Goal: Information Seeking & Learning: Find contact information

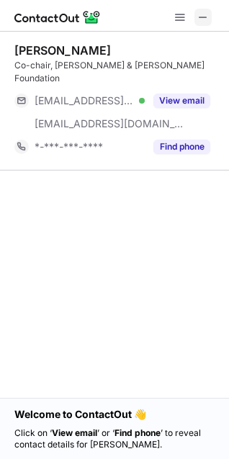
click at [202, 17] on span at bounding box center [203, 18] width 12 height 12
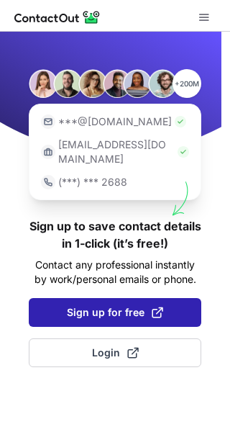
click at [127, 305] on span "Sign up for free" at bounding box center [115, 312] width 96 height 14
click at [153, 306] on span at bounding box center [158, 312] width 12 height 12
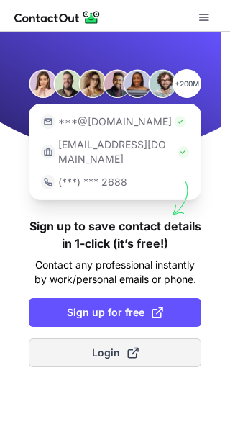
click at [103, 345] on span "Login" at bounding box center [115, 352] width 47 height 14
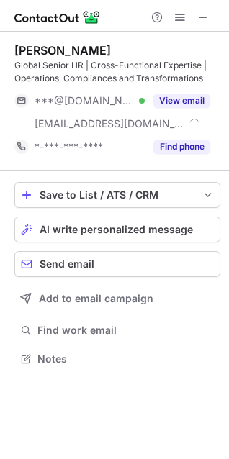
scroll to position [348, 229]
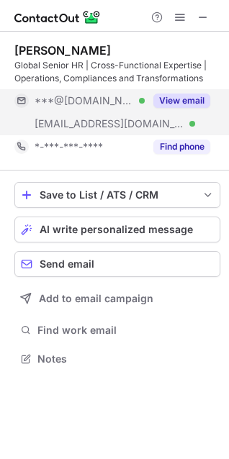
click at [178, 99] on button "View email" at bounding box center [181, 101] width 57 height 14
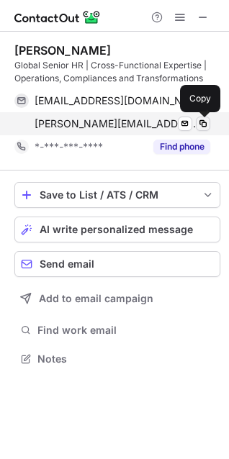
click at [201, 124] on span at bounding box center [203, 124] width 12 height 12
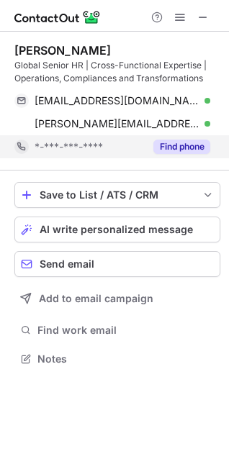
click at [178, 142] on button "Find phone" at bounding box center [181, 147] width 57 height 14
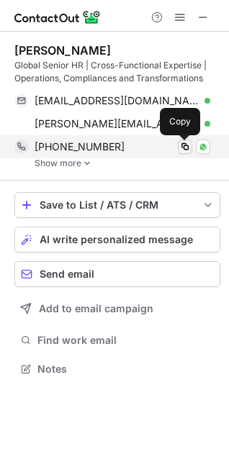
click at [186, 150] on span at bounding box center [185, 147] width 12 height 12
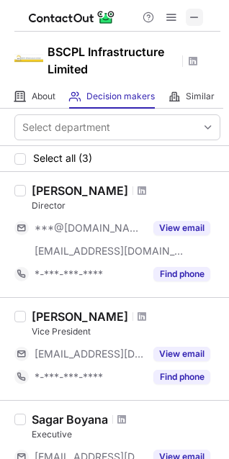
click at [198, 17] on span at bounding box center [194, 18] width 12 height 12
click at [192, 15] on span at bounding box center [194, 18] width 12 height 12
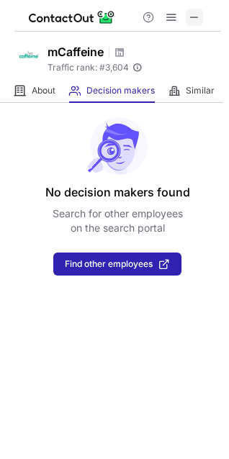
click at [187, 14] on button at bounding box center [194, 17] width 17 height 17
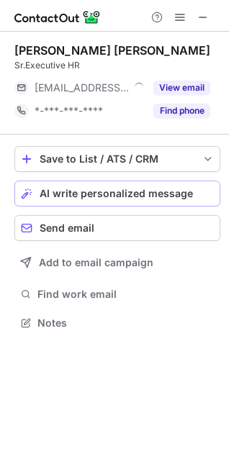
scroll to position [6, 6]
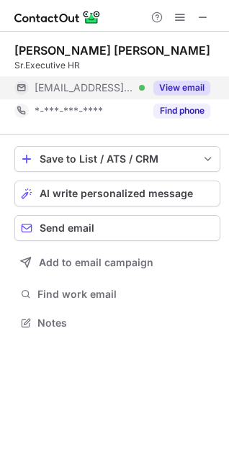
click at [171, 89] on button "View email" at bounding box center [181, 88] width 57 height 14
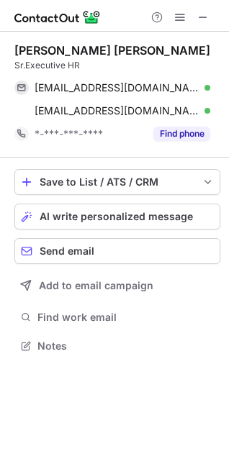
scroll to position [335, 229]
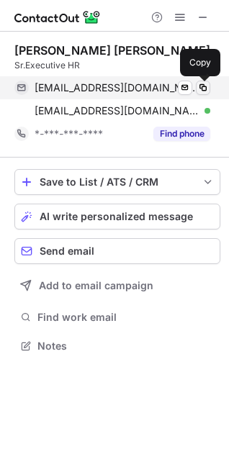
click at [206, 86] on span at bounding box center [203, 88] width 12 height 12
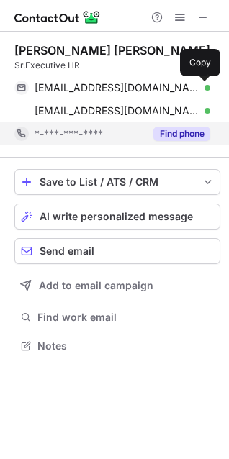
click at [163, 132] on button "Find phone" at bounding box center [181, 134] width 57 height 14
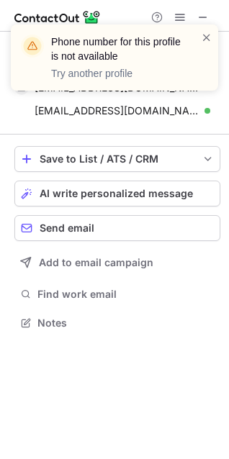
scroll to position [312, 229]
click at [206, 38] on span at bounding box center [207, 37] width 12 height 14
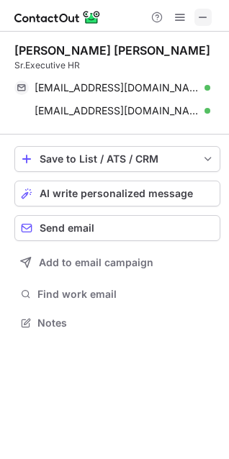
click at [204, 18] on span at bounding box center [203, 18] width 12 height 12
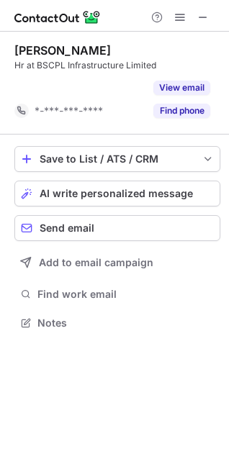
scroll to position [289, 229]
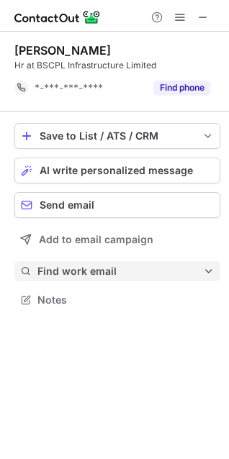
click at [90, 272] on span "Find work email" at bounding box center [119, 271] width 165 height 13
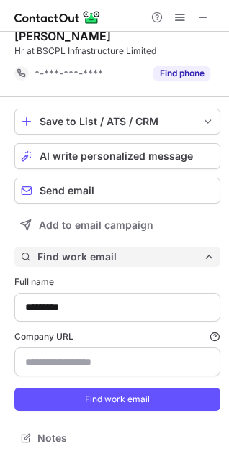
scroll to position [14, 0]
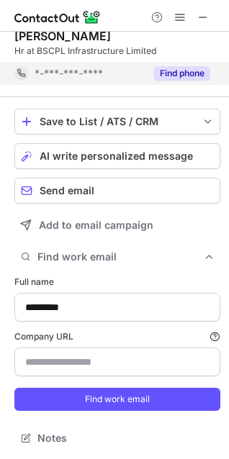
click at [186, 75] on button "Find phone" at bounding box center [181, 73] width 57 height 14
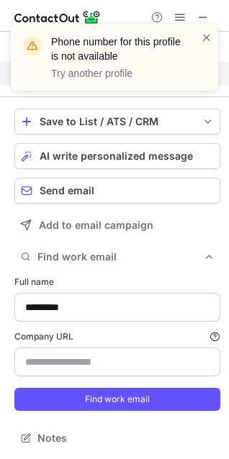
scroll to position [0, 0]
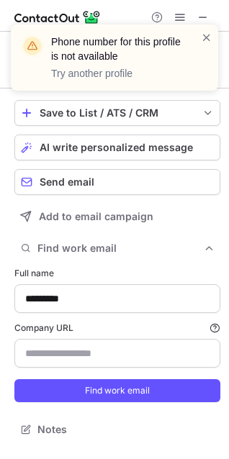
click at [205, 16] on div "Phone number for this profile is not available Try another profile" at bounding box center [114, 63] width 230 height 106
click at [203, 16] on div "Phone number for this profile is not available Try another profile" at bounding box center [114, 63] width 230 height 106
click at [200, 17] on div "Phone number for this profile is not available Try another profile" at bounding box center [114, 63] width 230 height 106
click at [206, 42] on span at bounding box center [207, 37] width 12 height 14
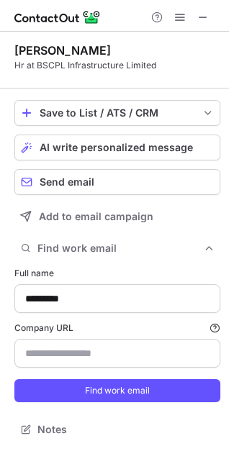
click at [202, 17] on div "Phone number for this profile is not available Try another profile" at bounding box center [114, 63] width 230 height 106
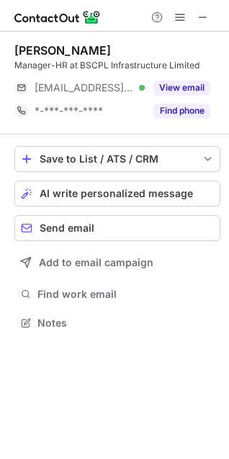
scroll to position [312, 229]
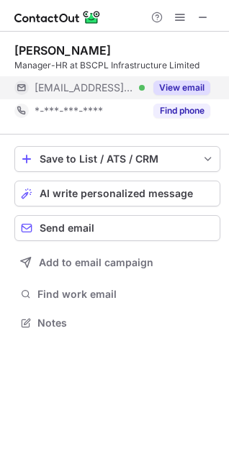
click at [190, 91] on button "View email" at bounding box center [181, 88] width 57 height 14
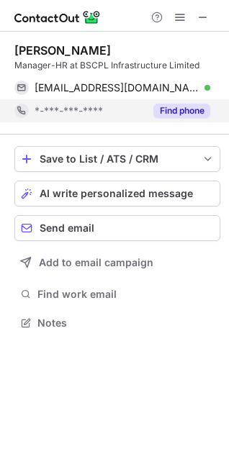
click at [191, 113] on button "Find phone" at bounding box center [181, 111] width 57 height 14
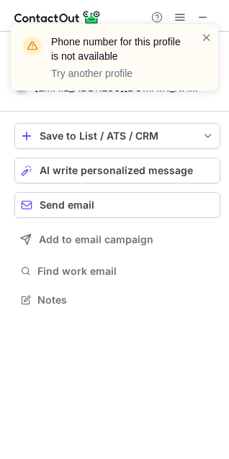
scroll to position [289, 229]
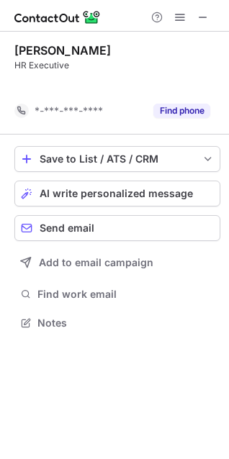
scroll to position [289, 229]
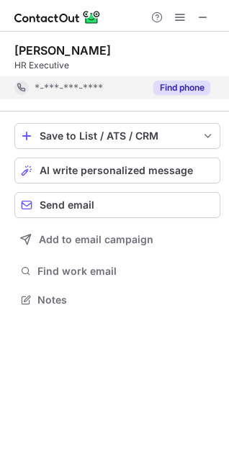
click at [189, 84] on button "Find phone" at bounding box center [181, 88] width 57 height 14
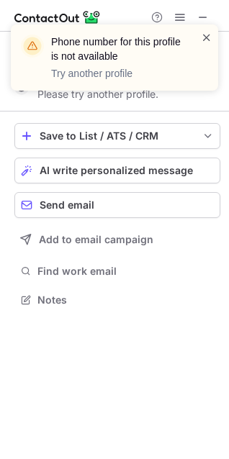
click at [204, 35] on span at bounding box center [207, 37] width 12 height 14
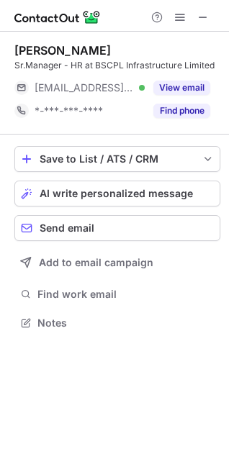
scroll to position [312, 229]
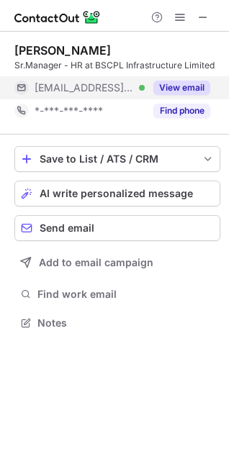
click at [186, 87] on button "View email" at bounding box center [181, 88] width 57 height 14
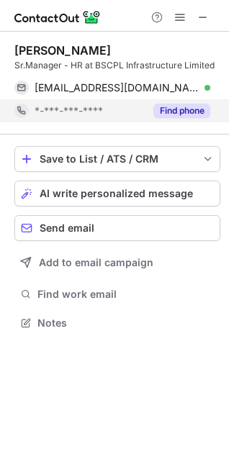
click at [183, 112] on button "Find phone" at bounding box center [181, 111] width 57 height 14
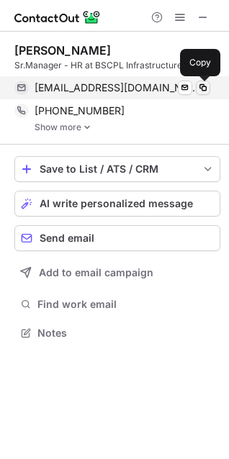
click at [199, 87] on span at bounding box center [203, 88] width 12 height 12
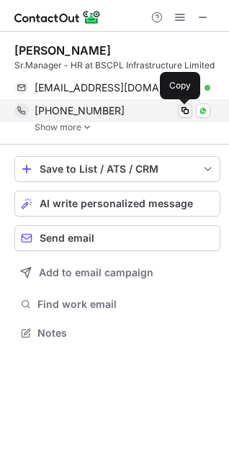
click at [184, 115] on span at bounding box center [185, 111] width 12 height 12
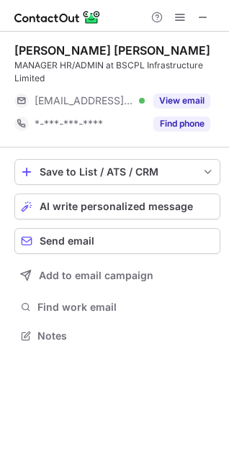
scroll to position [325, 229]
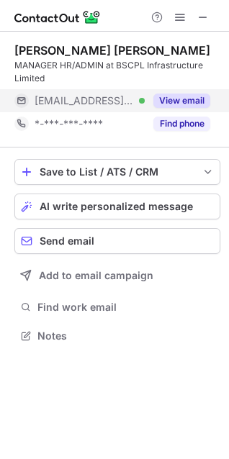
click at [181, 102] on button "View email" at bounding box center [181, 101] width 57 height 14
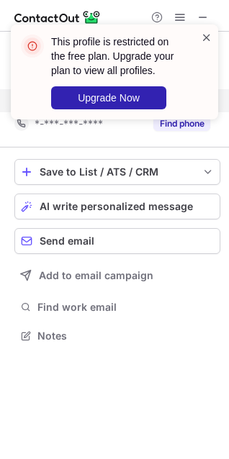
click at [204, 35] on span at bounding box center [207, 37] width 12 height 14
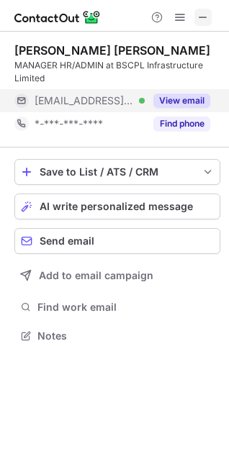
click at [204, 18] on span at bounding box center [203, 18] width 12 height 12
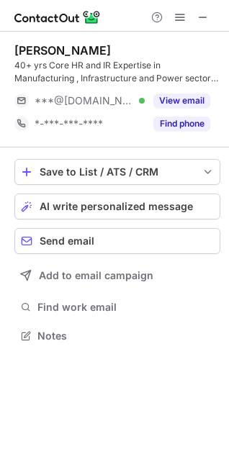
scroll to position [325, 229]
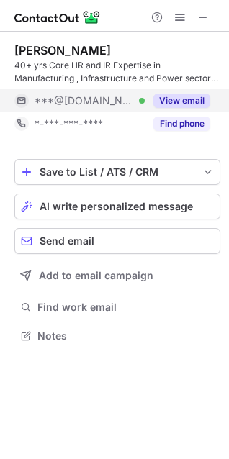
click at [172, 97] on button "View email" at bounding box center [181, 101] width 57 height 14
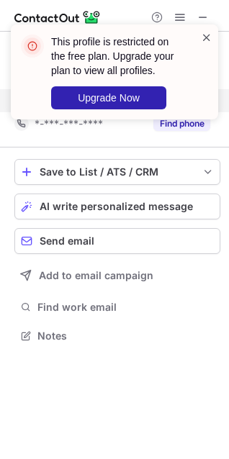
click at [201, 35] on span at bounding box center [207, 37] width 12 height 14
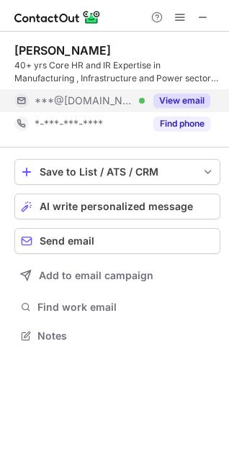
click at [55, 18] on img at bounding box center [57, 17] width 86 height 17
click at [178, 100] on button "View email" at bounding box center [181, 101] width 57 height 14
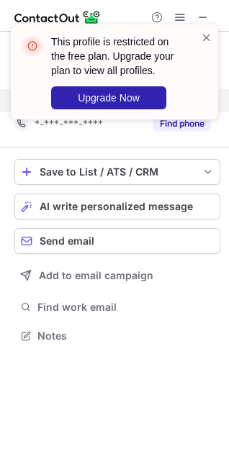
click at [117, 85] on div "This profile is restricted on the free plan. Upgrade your plan to view all prof…" at bounding box center [117, 72] width 132 height 75
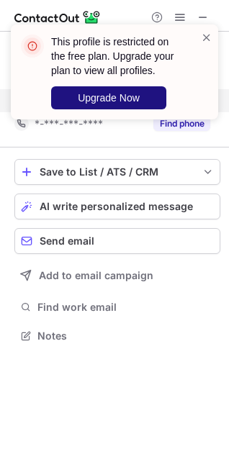
click at [117, 94] on span "Upgrade Now" at bounding box center [109, 98] width 62 height 12
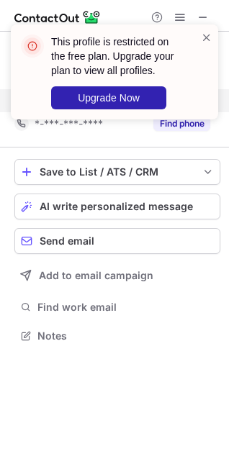
click at [198, 12] on div "This profile is restricted on the free plan. Upgrade your plan to view all prof…" at bounding box center [114, 77] width 230 height 135
click at [201, 16] on div "This profile is restricted on the free plan. Upgrade your plan to view all prof…" at bounding box center [114, 77] width 230 height 135
click at [203, 19] on div "This profile is restricted on the free plan. Upgrade your plan to view all prof…" at bounding box center [114, 77] width 230 height 135
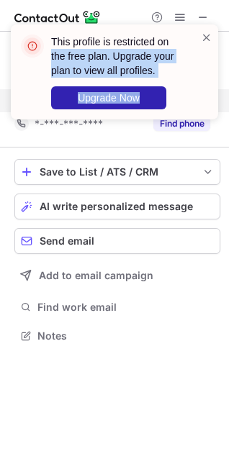
click at [199, 12] on div "This profile is restricted on the free plan. Upgrade your plan to view all prof…" at bounding box center [114, 77] width 230 height 135
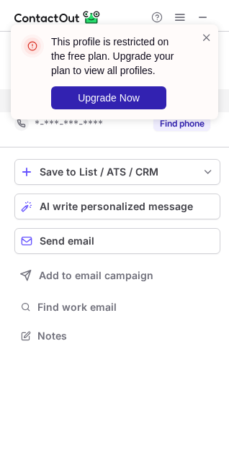
click at [131, 5] on div "Help & Support" at bounding box center [114, 16] width 229 height 32
click at [203, 15] on div "This profile is restricted on the free plan. Upgrade your plan to view all prof…" at bounding box center [114, 77] width 230 height 135
click at [202, 33] on span at bounding box center [207, 37] width 12 height 14
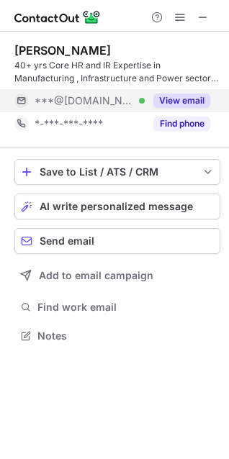
click at [201, 15] on div "This profile is restricted on the free plan. Upgrade your plan to view all prof…" at bounding box center [114, 24] width 230 height 29
click at [197, 18] on span at bounding box center [203, 18] width 12 height 12
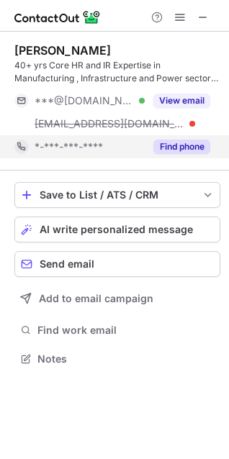
scroll to position [348, 229]
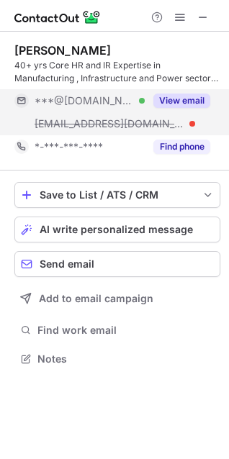
click at [176, 99] on button "View email" at bounding box center [181, 101] width 57 height 14
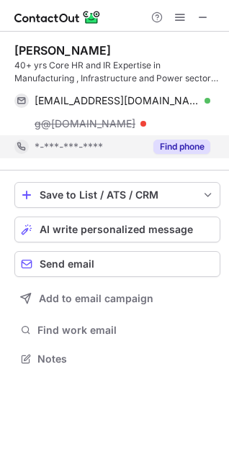
click at [181, 146] on button "Find phone" at bounding box center [181, 147] width 57 height 14
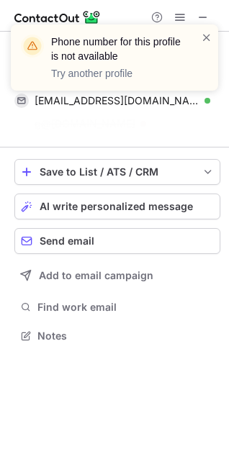
scroll to position [302, 229]
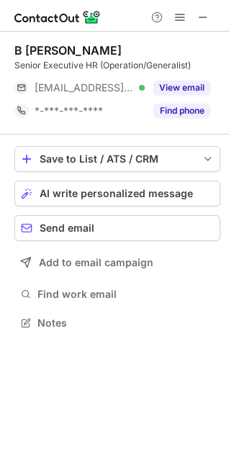
scroll to position [312, 229]
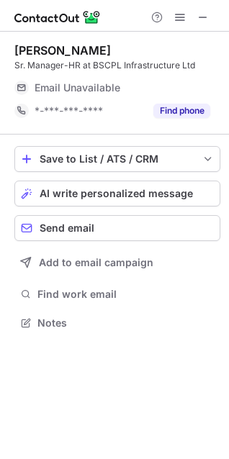
scroll to position [6, 6]
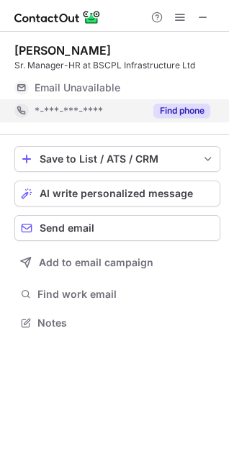
click at [166, 112] on button "Find phone" at bounding box center [181, 111] width 57 height 14
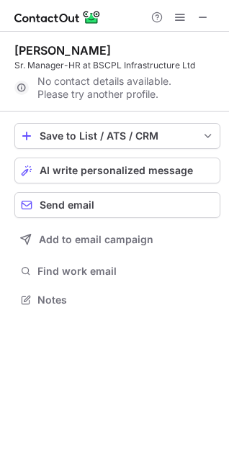
scroll to position [289, 229]
click at [204, 19] on span at bounding box center [203, 18] width 12 height 12
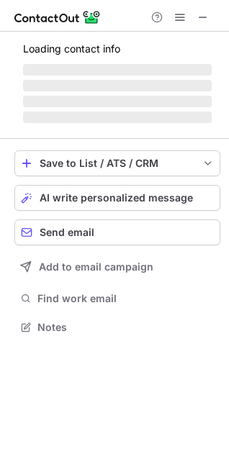
scroll to position [348, 229]
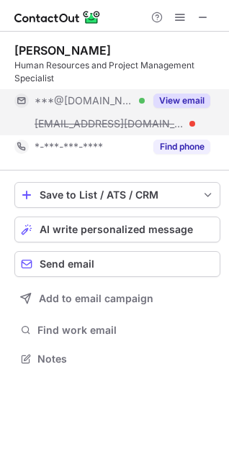
click at [183, 97] on button "View email" at bounding box center [181, 101] width 57 height 14
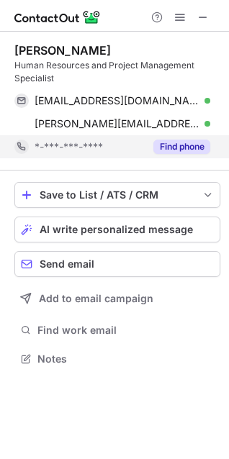
click at [181, 153] on button "Find phone" at bounding box center [181, 147] width 57 height 14
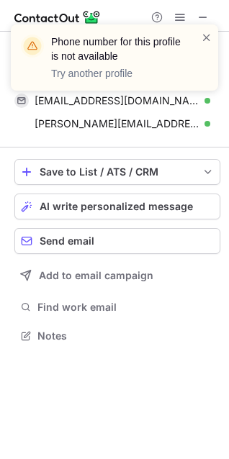
scroll to position [325, 229]
click at [209, 39] on span at bounding box center [207, 37] width 12 height 14
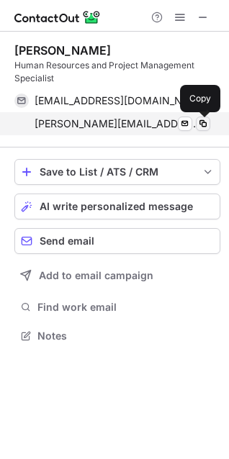
click at [199, 122] on span at bounding box center [203, 124] width 12 height 12
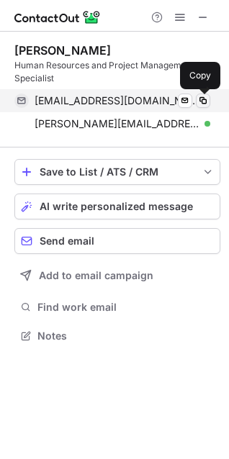
click at [201, 99] on span at bounding box center [203, 101] width 12 height 12
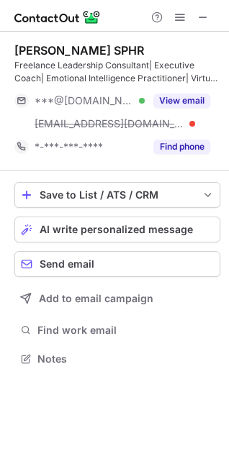
scroll to position [348, 229]
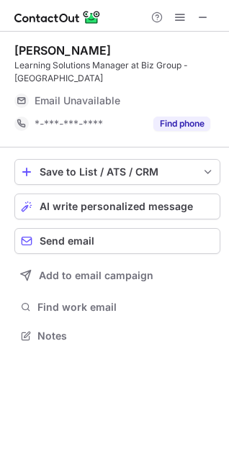
scroll to position [312, 229]
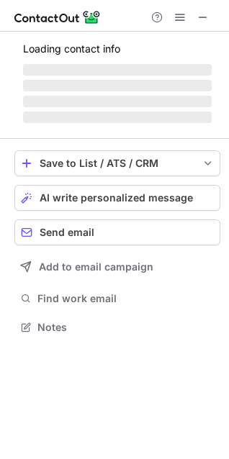
scroll to position [325, 229]
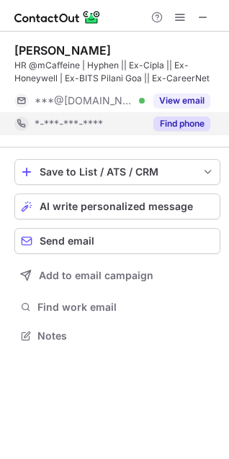
click at [181, 119] on button "Find phone" at bounding box center [181, 124] width 57 height 14
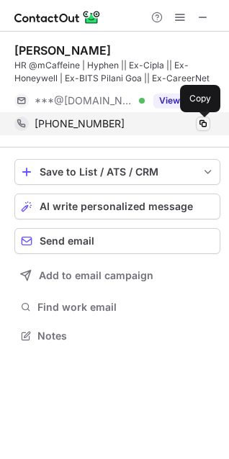
click at [203, 127] on span at bounding box center [203, 124] width 12 height 12
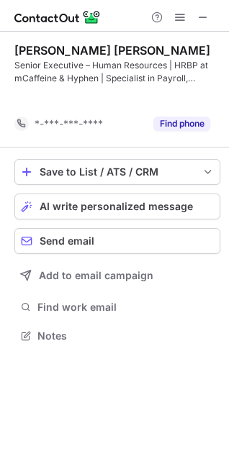
scroll to position [302, 229]
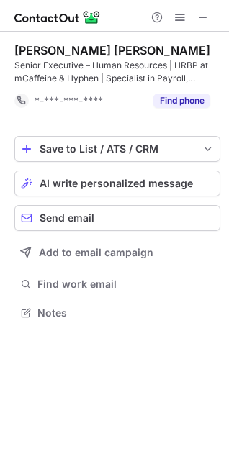
click at [80, 58] on div "[PERSON_NAME] [PERSON_NAME] Senior Executive – Human Resources | HRBP at mCaffe…" at bounding box center [117, 64] width 206 height 42
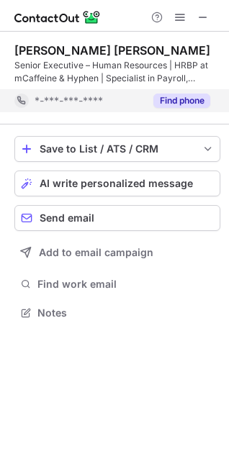
click at [192, 103] on button "Find phone" at bounding box center [181, 101] width 57 height 14
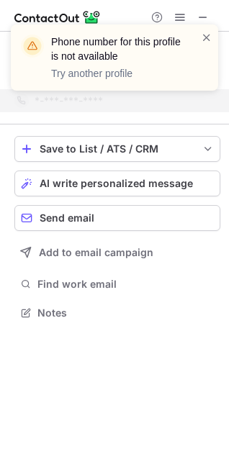
click at [205, 13] on div "Phone number for this profile is not available Try another profile" at bounding box center [114, 63] width 230 height 106
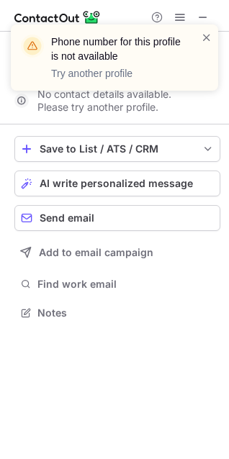
click at [205, 13] on div "Phone number for this profile is not available Try another profile" at bounding box center [114, 63] width 230 height 106
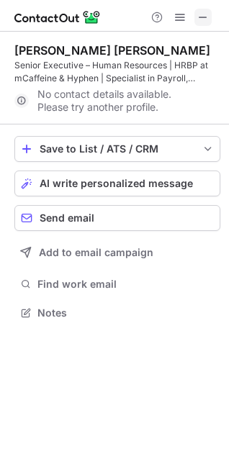
click at [196, 13] on button at bounding box center [202, 17] width 17 height 17
click at [201, 17] on span at bounding box center [203, 18] width 12 height 12
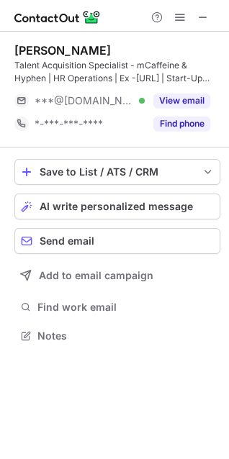
scroll to position [325, 229]
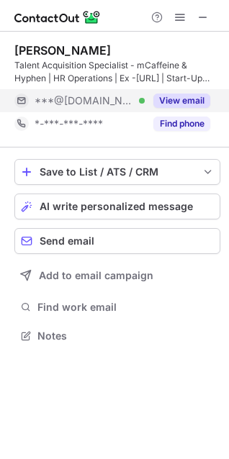
click at [173, 96] on button "View email" at bounding box center [181, 101] width 57 height 14
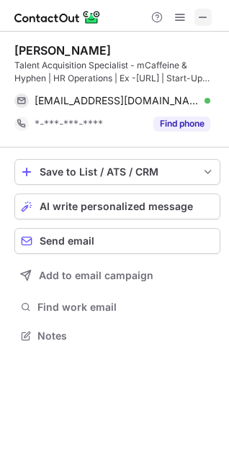
click at [200, 17] on span at bounding box center [203, 18] width 12 height 12
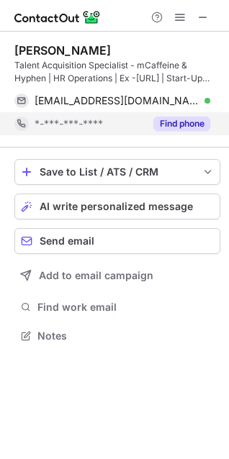
click at [188, 122] on button "Find phone" at bounding box center [181, 124] width 57 height 14
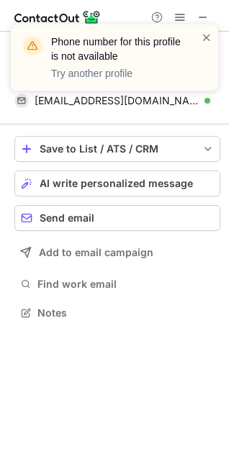
scroll to position [302, 229]
click at [201, 15] on div "Phone number for this profile is not available Try another profile" at bounding box center [114, 63] width 230 height 106
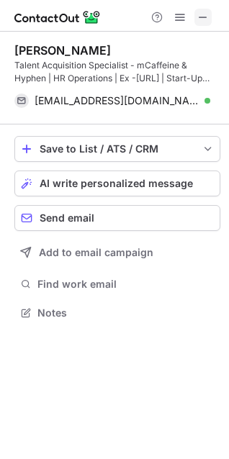
click at [201, 19] on span at bounding box center [203, 18] width 12 height 12
click at [199, 16] on span at bounding box center [203, 18] width 12 height 12
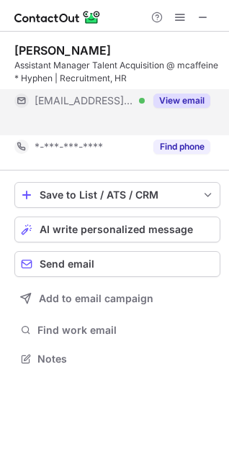
scroll to position [325, 229]
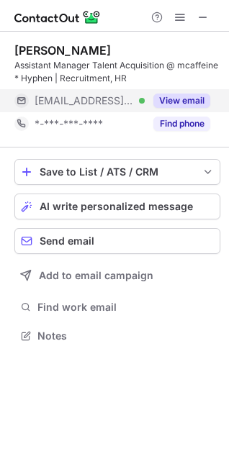
click at [175, 100] on button "View email" at bounding box center [181, 101] width 57 height 14
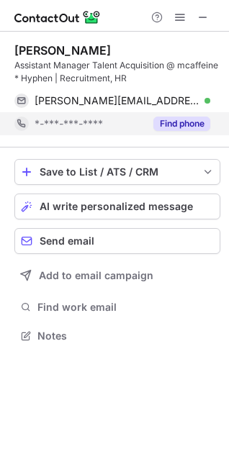
click at [185, 123] on button "Find phone" at bounding box center [181, 124] width 57 height 14
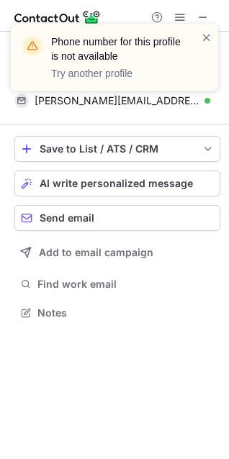
scroll to position [302, 229]
click at [199, 16] on div "Phone number for this profile is not available Try another profile" at bounding box center [114, 63] width 230 height 106
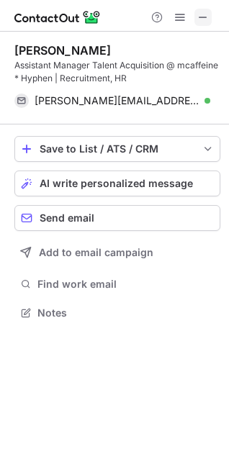
click at [201, 13] on span at bounding box center [203, 18] width 12 height 12
click at [198, 17] on span at bounding box center [203, 18] width 12 height 12
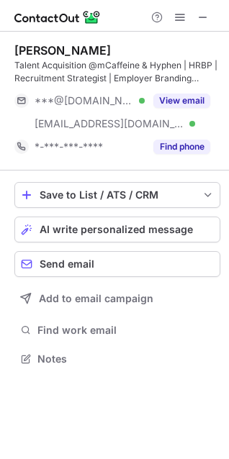
scroll to position [348, 229]
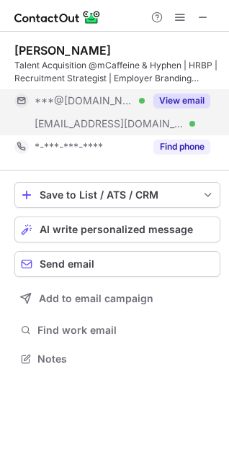
click at [178, 104] on button "View email" at bounding box center [181, 101] width 57 height 14
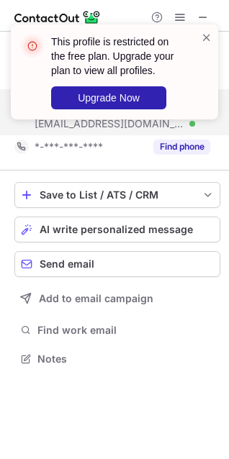
click at [208, 12] on div "This profile is restricted on the free plan. Upgrade your plan to view all prof…" at bounding box center [114, 77] width 230 height 135
click at [203, 17] on div "This profile is restricted on the free plan. Upgrade your plan to view all prof…" at bounding box center [114, 77] width 230 height 135
click at [201, 40] on span at bounding box center [207, 37] width 12 height 14
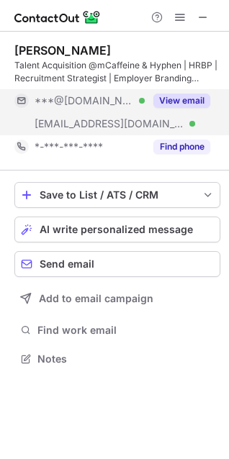
click at [199, 19] on div "This profile is restricted on the free plan. Upgrade your plan to view all prof…" at bounding box center [114, 77] width 230 height 135
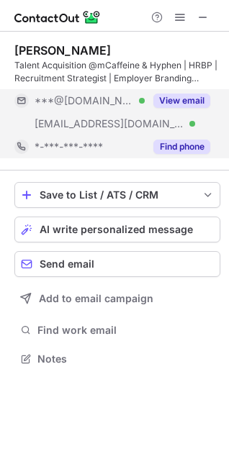
click at [184, 145] on button "Find phone" at bounding box center [181, 147] width 57 height 14
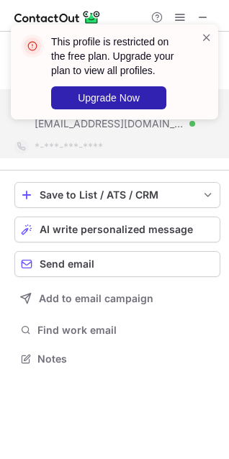
click at [200, 16] on div "This profile is restricted on the free plan. Upgrade your plan to view all prof…" at bounding box center [114, 77] width 230 height 135
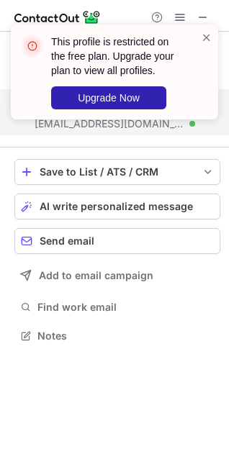
click at [202, 15] on div "This profile is restricted on the free plan. Upgrade your plan to view all prof…" at bounding box center [114, 77] width 230 height 135
click at [203, 37] on span at bounding box center [207, 37] width 12 height 14
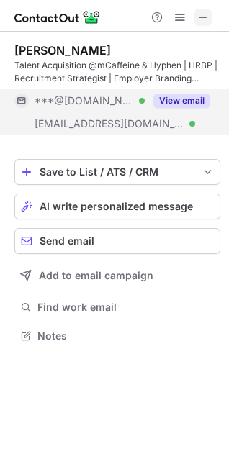
click at [198, 16] on span at bounding box center [203, 18] width 12 height 12
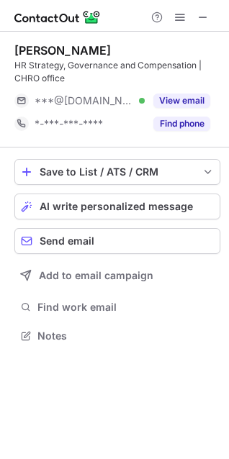
scroll to position [325, 229]
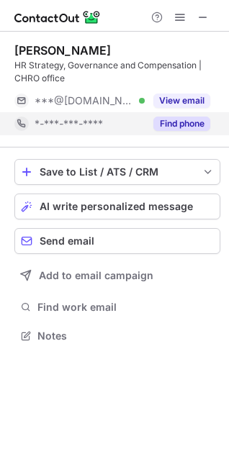
click at [164, 113] on div "Find phone" at bounding box center [177, 123] width 65 height 23
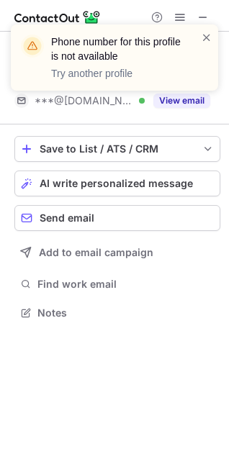
scroll to position [302, 229]
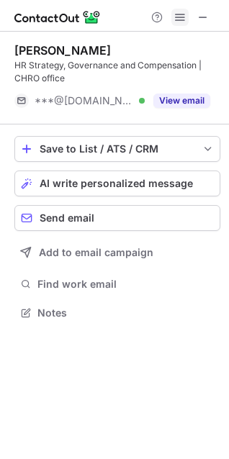
click at [174, 16] on span at bounding box center [180, 18] width 12 height 12
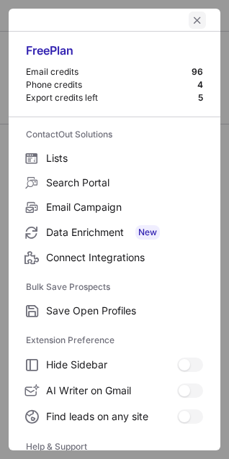
click at [188, 18] on button "left-button" at bounding box center [196, 20] width 17 height 17
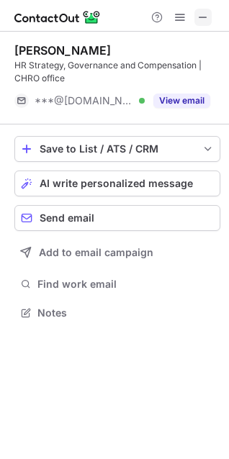
click at [207, 12] on span at bounding box center [203, 18] width 12 height 12
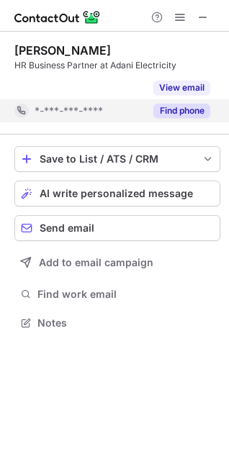
scroll to position [289, 229]
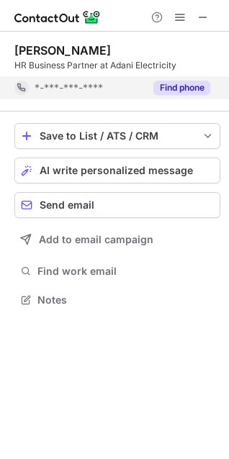
click at [178, 94] on button "Find phone" at bounding box center [181, 88] width 57 height 14
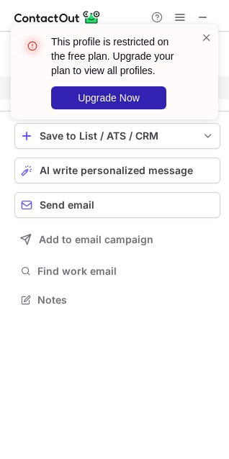
scroll to position [266, 229]
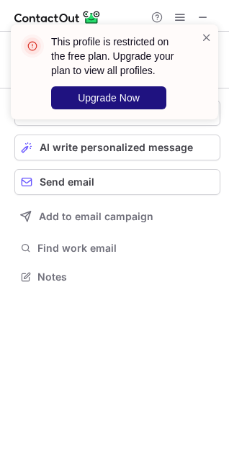
click at [96, 101] on span "Upgrade Now" at bounding box center [109, 98] width 62 height 12
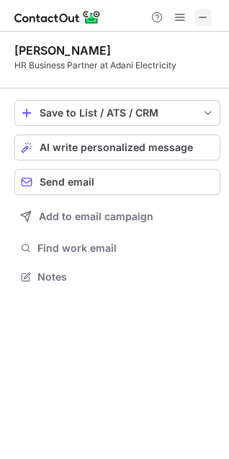
click at [207, 12] on span at bounding box center [203, 18] width 12 height 12
click at [208, 12] on span at bounding box center [203, 18] width 12 height 12
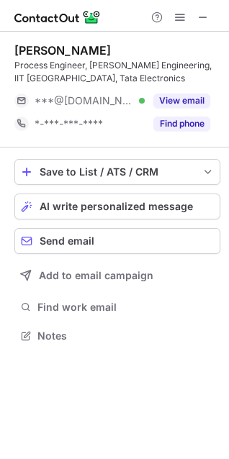
scroll to position [325, 229]
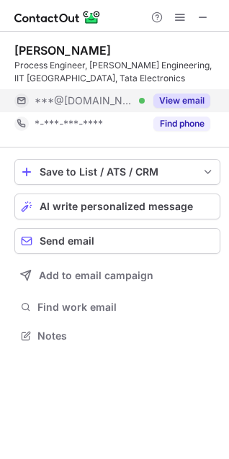
click at [167, 101] on button "View email" at bounding box center [181, 101] width 57 height 14
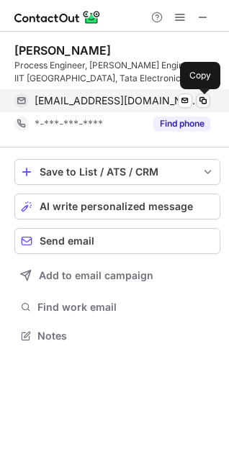
click at [198, 99] on span at bounding box center [203, 101] width 12 height 12
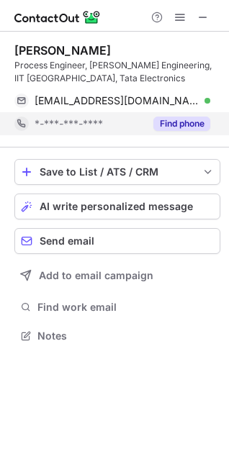
click at [158, 120] on button "Find phone" at bounding box center [181, 124] width 57 height 14
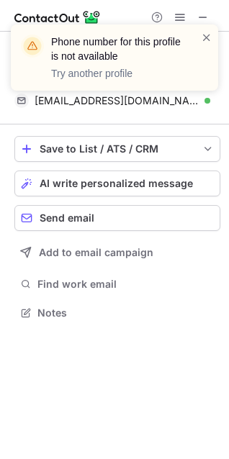
scroll to position [302, 229]
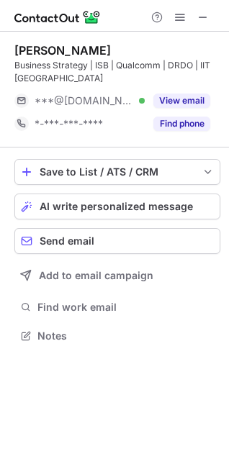
scroll to position [325, 229]
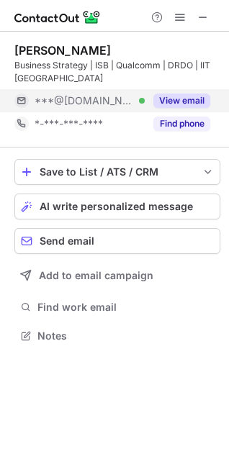
click at [176, 104] on button "View email" at bounding box center [181, 101] width 57 height 14
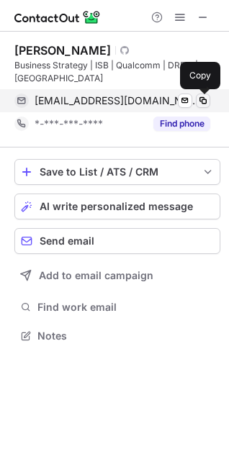
click at [203, 101] on span at bounding box center [203, 101] width 12 height 12
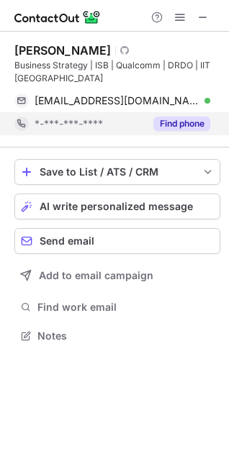
click at [166, 114] on div "Find phone" at bounding box center [177, 123] width 65 height 23
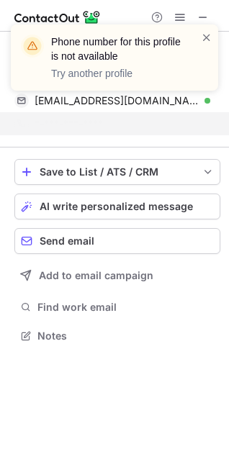
scroll to position [302, 229]
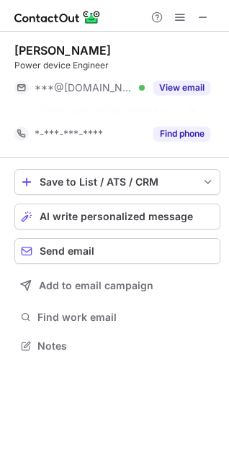
scroll to position [312, 229]
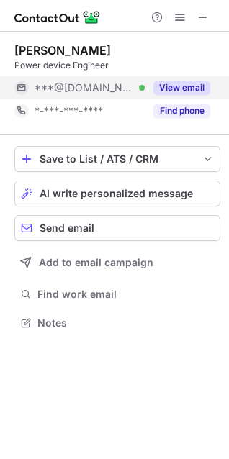
click at [170, 91] on button "View email" at bounding box center [181, 88] width 57 height 14
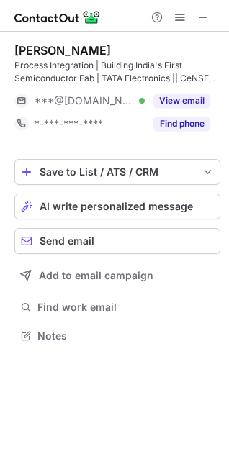
scroll to position [325, 229]
click at [207, 14] on span at bounding box center [203, 18] width 12 height 12
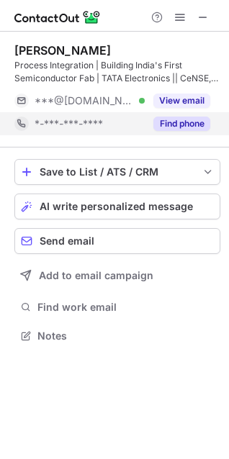
click at [189, 119] on button "Find phone" at bounding box center [181, 124] width 57 height 14
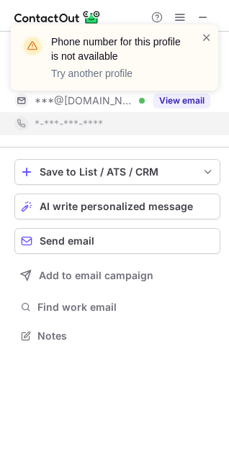
click at [192, 104] on div "Phone number for this profile is not available Try another profile" at bounding box center [114, 63] width 230 height 106
click at [192, 100] on div "Phone number for this profile is not available Try another profile" at bounding box center [114, 63] width 230 height 106
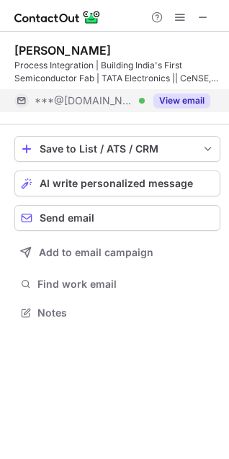
click at [186, 97] on button "View email" at bounding box center [181, 101] width 57 height 14
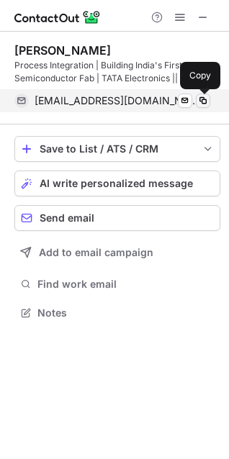
click at [201, 99] on span at bounding box center [203, 101] width 12 height 12
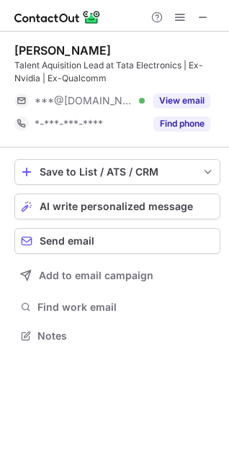
scroll to position [325, 229]
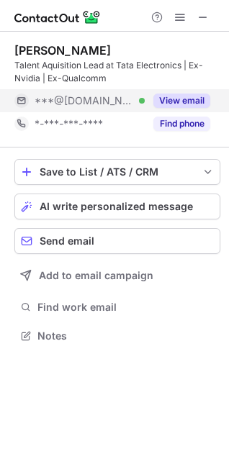
click at [163, 97] on button "View email" at bounding box center [181, 101] width 57 height 14
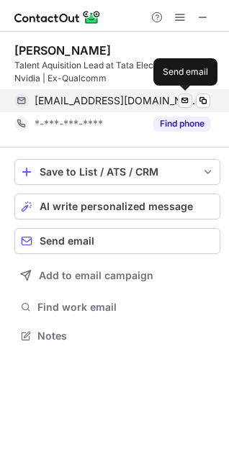
click at [188, 100] on span at bounding box center [185, 101] width 12 height 12
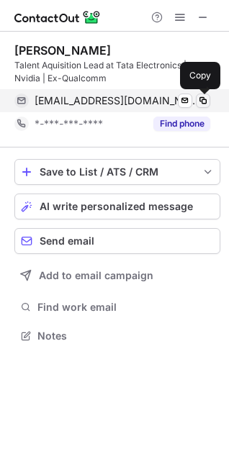
click at [197, 101] on span at bounding box center [203, 101] width 12 height 12
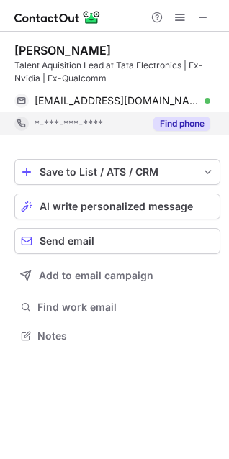
click at [183, 119] on button "Find phone" at bounding box center [181, 124] width 57 height 14
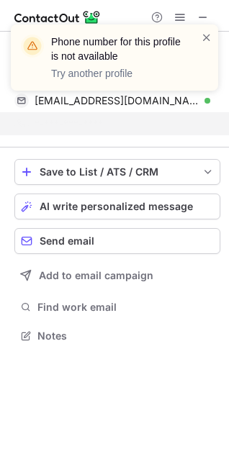
scroll to position [302, 229]
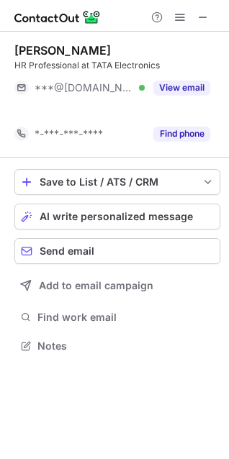
scroll to position [312, 229]
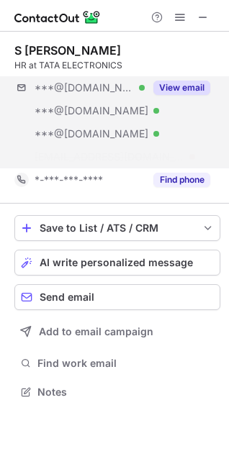
scroll to position [358, 229]
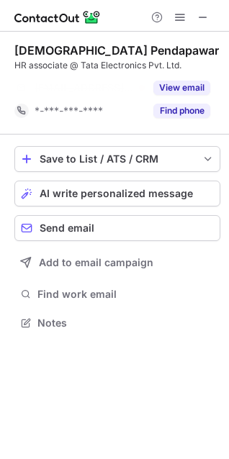
scroll to position [289, 229]
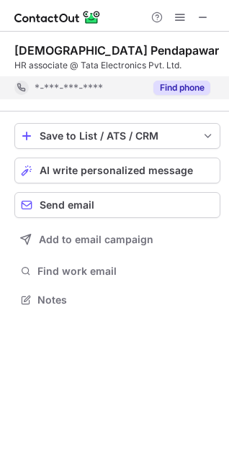
click at [173, 91] on button "Find phone" at bounding box center [181, 88] width 57 height 14
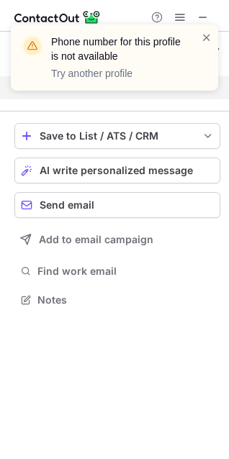
scroll to position [266, 229]
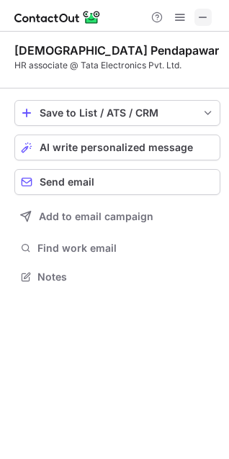
click at [207, 16] on span at bounding box center [203, 18] width 12 height 12
click at [209, 12] on button at bounding box center [202, 17] width 17 height 17
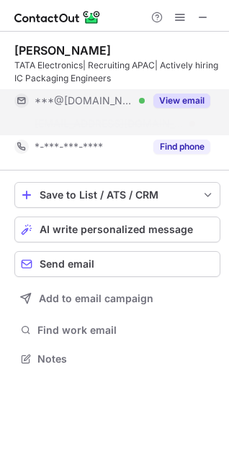
scroll to position [325, 229]
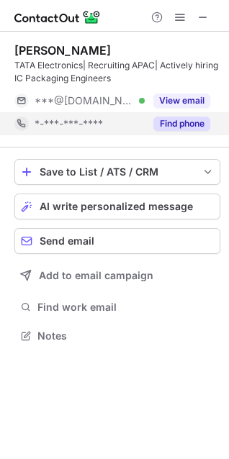
click at [184, 112] on div "Find phone" at bounding box center [177, 123] width 65 height 23
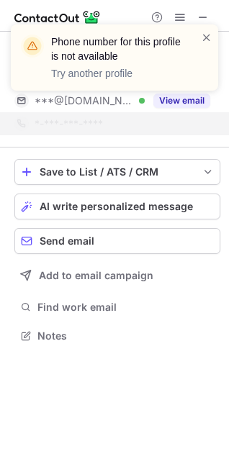
click at [186, 105] on div "Phone number for this profile is not available Try another profile" at bounding box center [114, 63] width 230 height 106
click at [186, 101] on div "Phone number for this profile is not available Try another profile" at bounding box center [114, 63] width 230 height 106
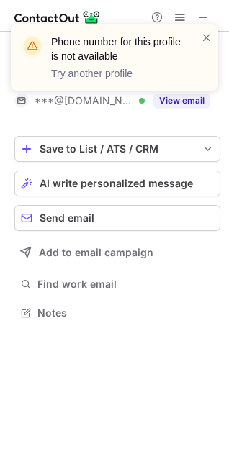
scroll to position [302, 229]
click at [186, 100] on div "Phone number for this profile is not available Try another profile" at bounding box center [114, 63] width 230 height 106
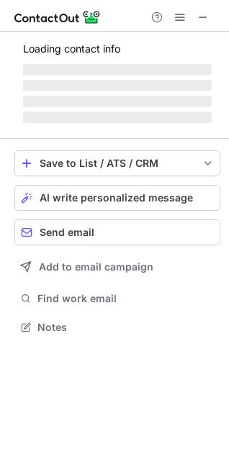
scroll to position [348, 229]
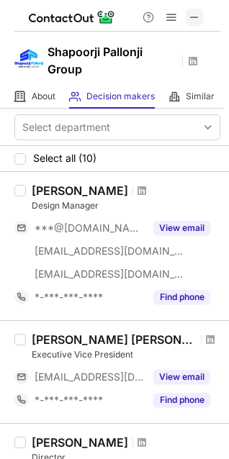
drag, startPoint x: 0, startPoint y: 0, endPoint x: 196, endPoint y: 22, distance: 197.6
click at [196, 22] on span at bounding box center [194, 18] width 12 height 12
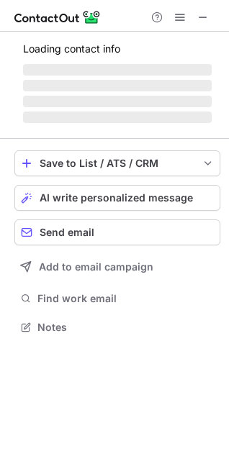
scroll to position [348, 229]
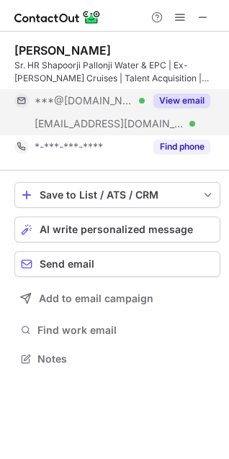
click at [180, 105] on button "View email" at bounding box center [181, 101] width 57 height 14
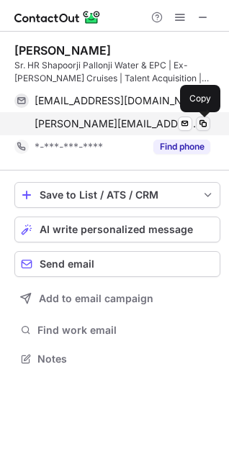
click at [198, 118] on span at bounding box center [203, 124] width 12 height 12
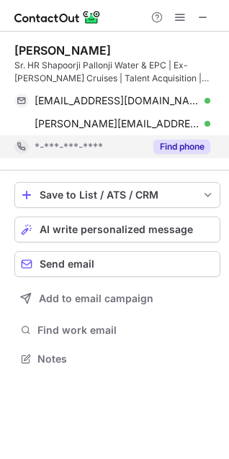
click at [181, 142] on button "Find phone" at bounding box center [181, 147] width 57 height 14
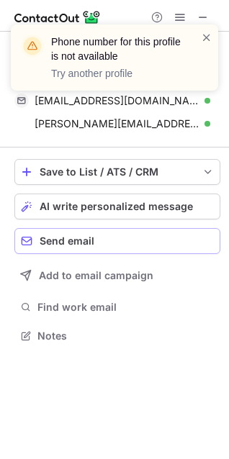
scroll to position [325, 229]
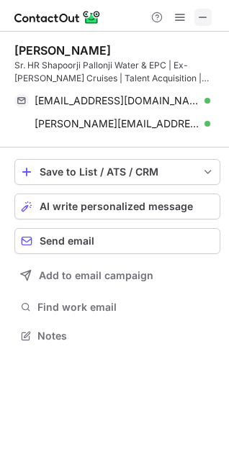
click at [202, 13] on span at bounding box center [203, 18] width 12 height 12
click at [212, 13] on button at bounding box center [202, 17] width 17 height 17
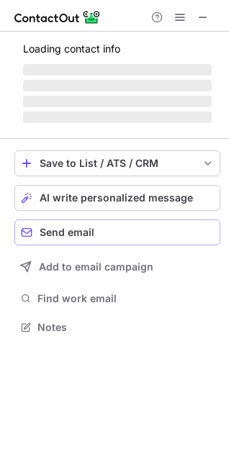
scroll to position [348, 229]
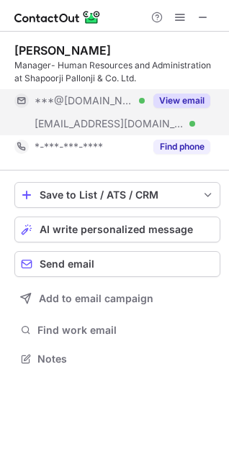
click at [180, 104] on button "View email" at bounding box center [181, 101] width 57 height 14
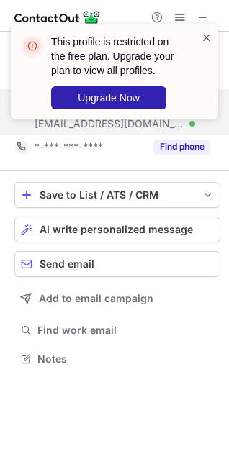
click at [205, 36] on span at bounding box center [207, 37] width 12 height 14
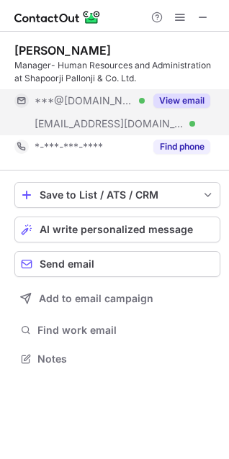
click at [204, 16] on div "This profile is restricted on the free plan. Upgrade your plan to view all prof…" at bounding box center [114, 24] width 230 height 29
click at [204, 16] on span at bounding box center [203, 18] width 12 height 12
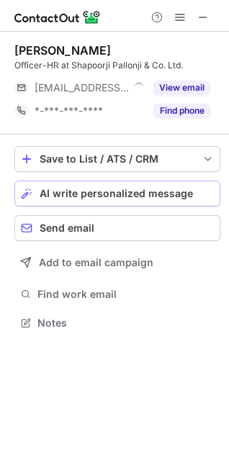
scroll to position [6, 6]
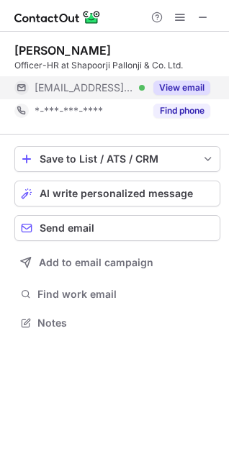
click at [175, 84] on button "View email" at bounding box center [181, 88] width 57 height 14
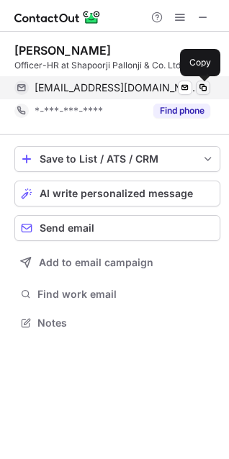
click at [201, 86] on span at bounding box center [203, 88] width 12 height 12
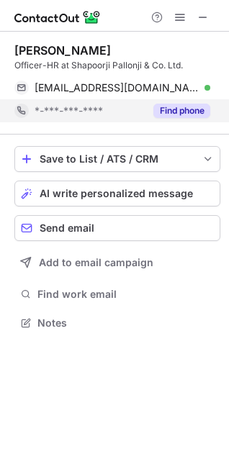
click at [183, 107] on button "Find phone" at bounding box center [181, 111] width 57 height 14
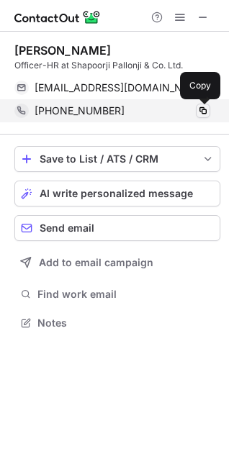
click at [201, 109] on span at bounding box center [203, 111] width 12 height 12
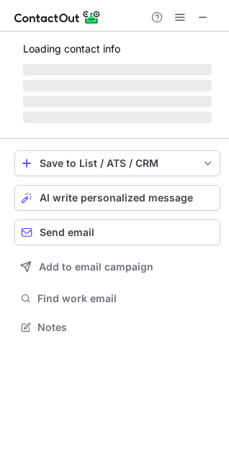
scroll to position [6, 6]
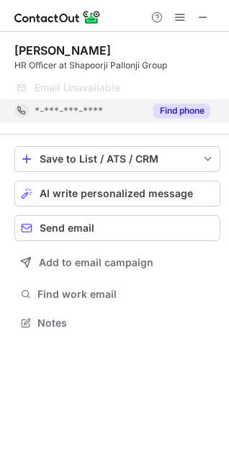
click at [173, 111] on button "Find phone" at bounding box center [181, 111] width 57 height 14
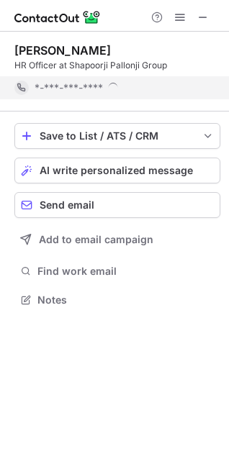
scroll to position [289, 229]
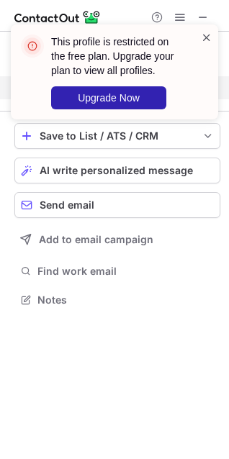
click at [203, 42] on span at bounding box center [207, 37] width 12 height 14
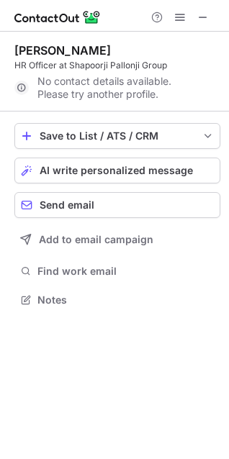
click at [204, 22] on div "This profile is restricted on the free plan. Upgrade your plan to view all prof…" at bounding box center [114, 77] width 230 height 135
click at [201, 17] on span at bounding box center [203, 18] width 12 height 12
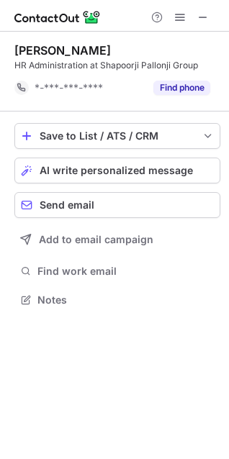
scroll to position [289, 229]
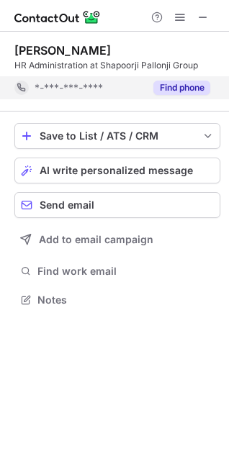
click at [173, 91] on button "Find phone" at bounding box center [181, 88] width 57 height 14
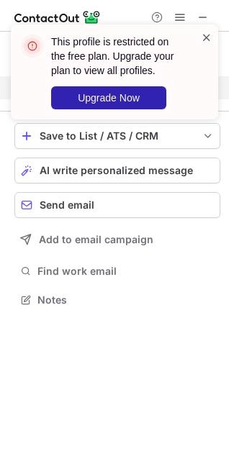
click at [212, 37] on span at bounding box center [207, 37] width 12 height 14
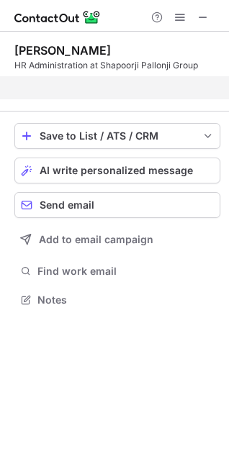
scroll to position [266, 229]
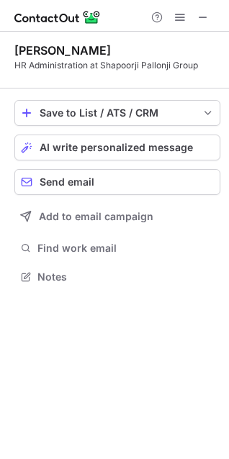
click at [206, 17] on div "This profile is restricted on the free plan. Upgrade your plan to view all prof…" at bounding box center [114, 77] width 230 height 135
click at [206, 17] on span at bounding box center [203, 18] width 12 height 12
